Goal: Navigation & Orientation: Find specific page/section

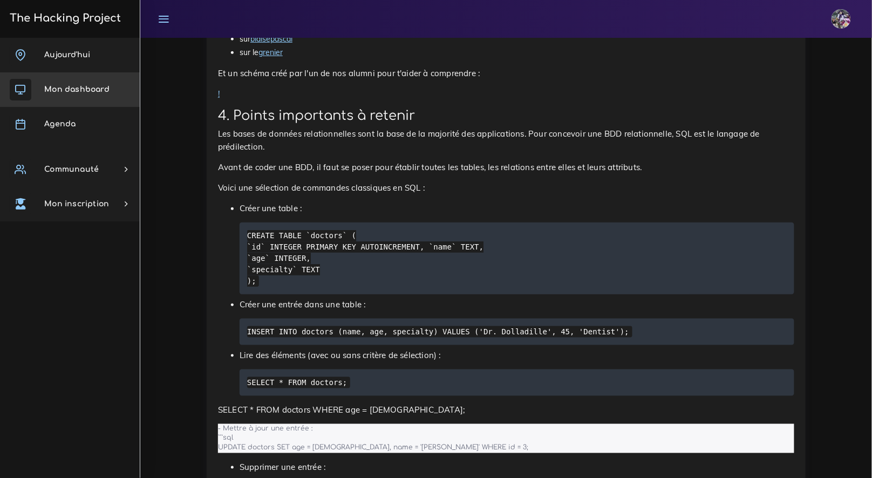
click at [67, 93] on span "Mon dashboard" at bounding box center [76, 89] width 65 height 8
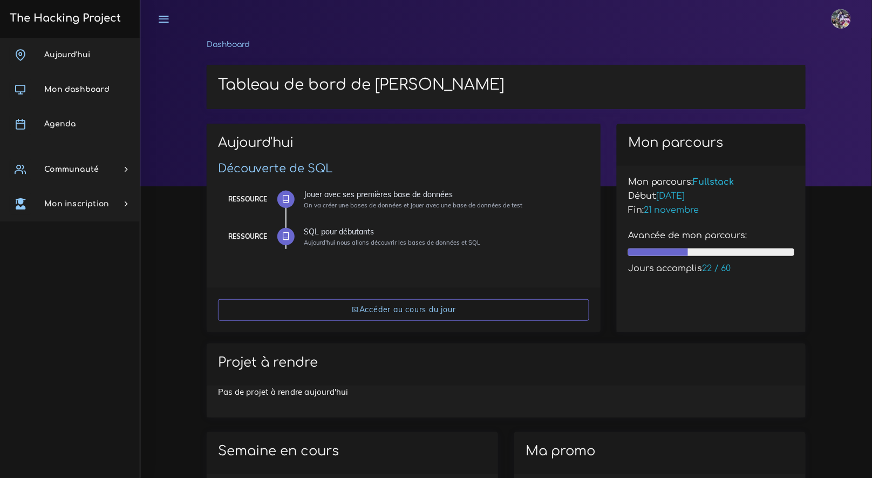
click at [73, 120] on span "Agenda" at bounding box center [59, 124] width 31 height 8
click at [71, 119] on link "Agenda" at bounding box center [70, 124] width 140 height 35
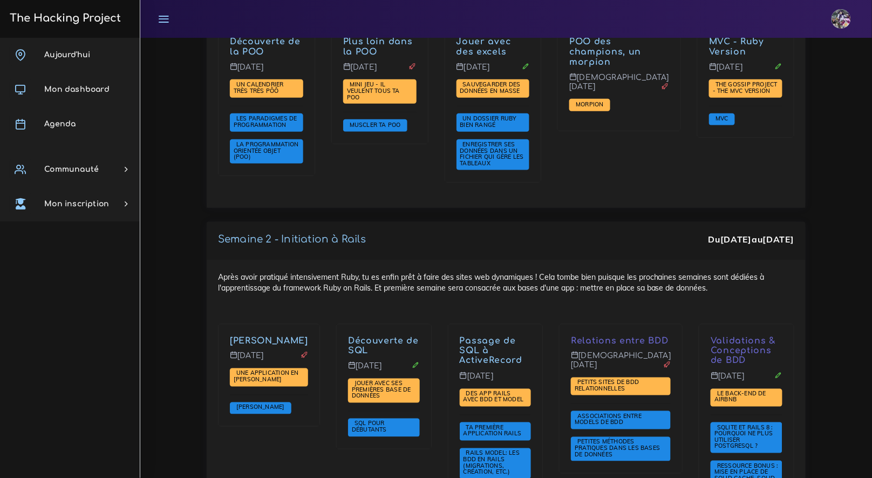
scroll to position [1662, 0]
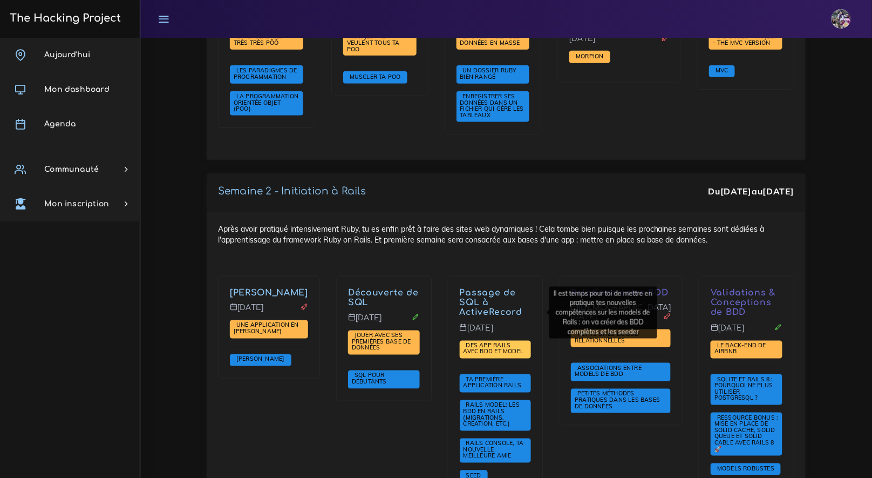
click at [506, 342] on span "Des app Rails avec BDD et Model" at bounding box center [495, 349] width 63 height 14
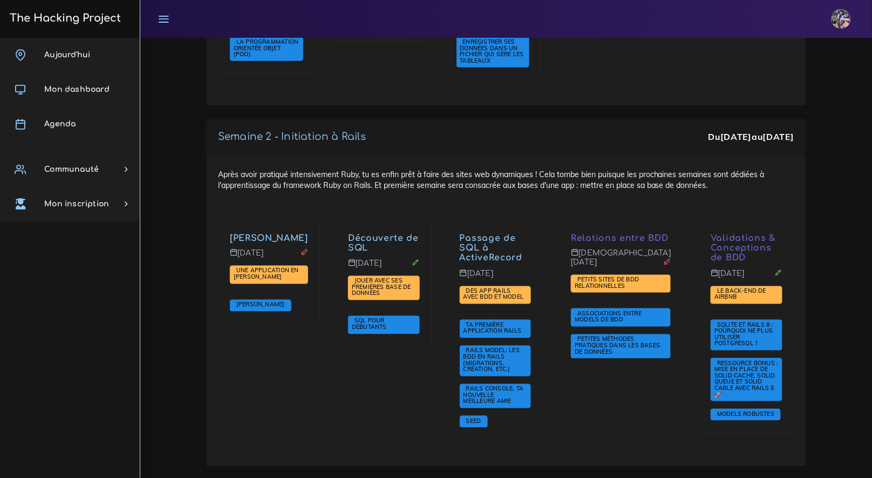
scroll to position [1727, 0]
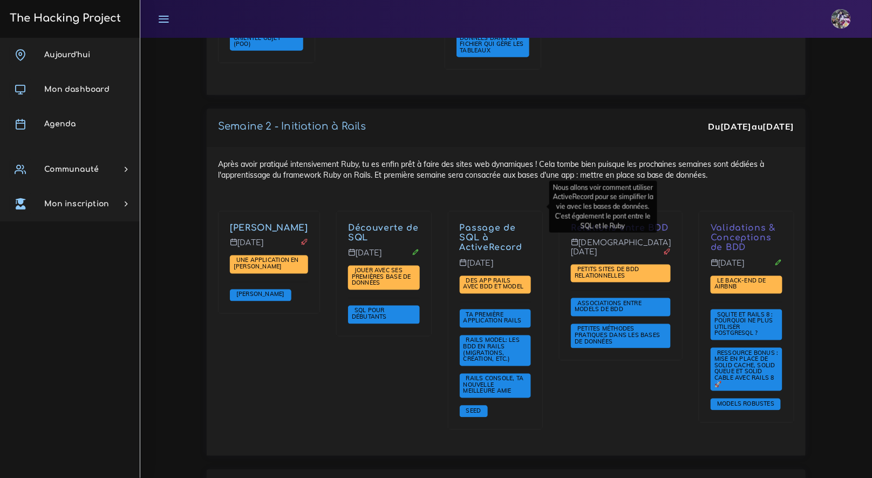
click at [519, 223] on link "Passage de SQL à ActiveRecord" at bounding box center [491, 238] width 63 height 30
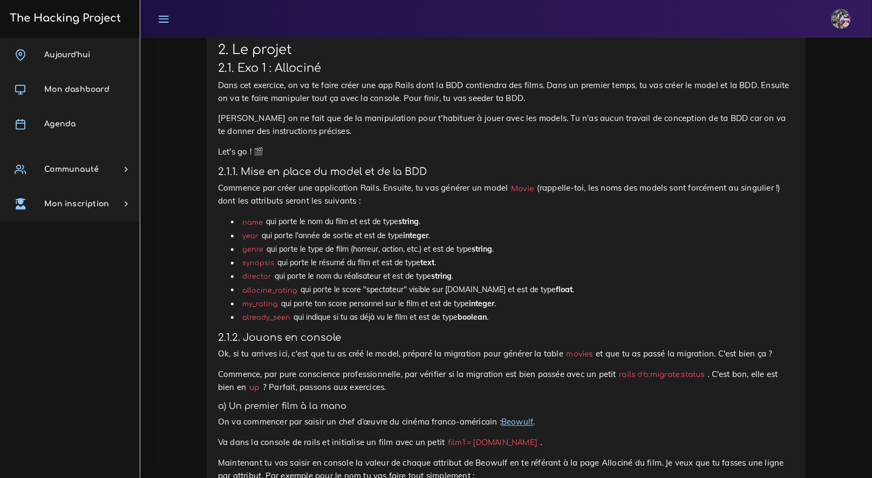
scroll to position [542, 0]
